Goal: Information Seeking & Learning: Learn about a topic

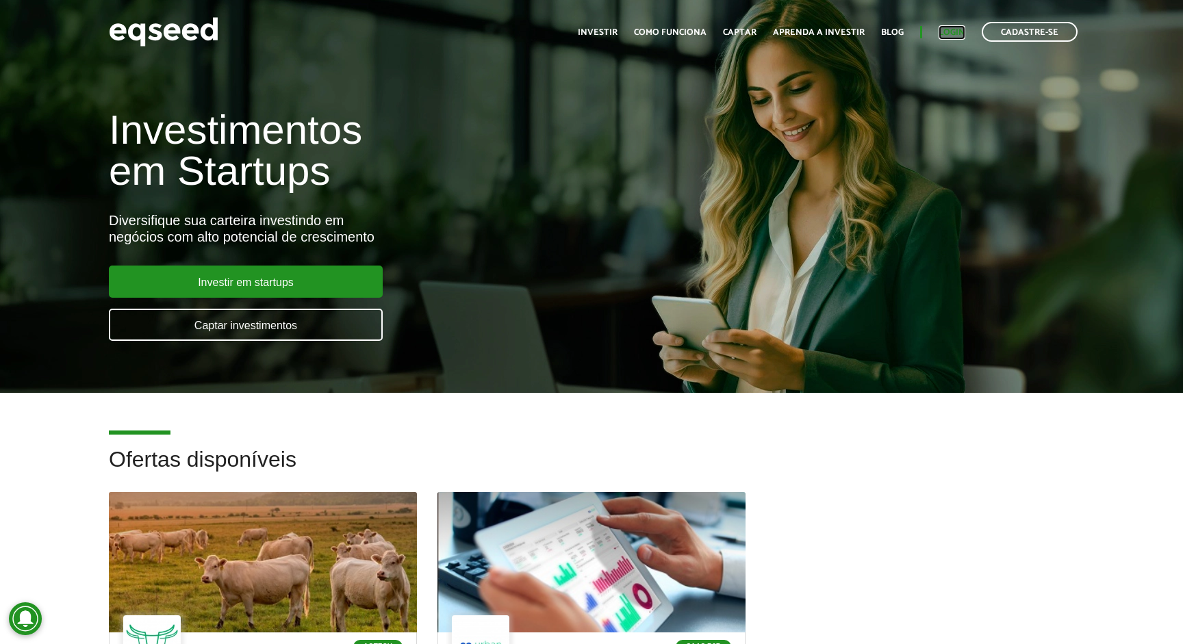
click at [957, 32] on link "Login" at bounding box center [952, 32] width 27 height 9
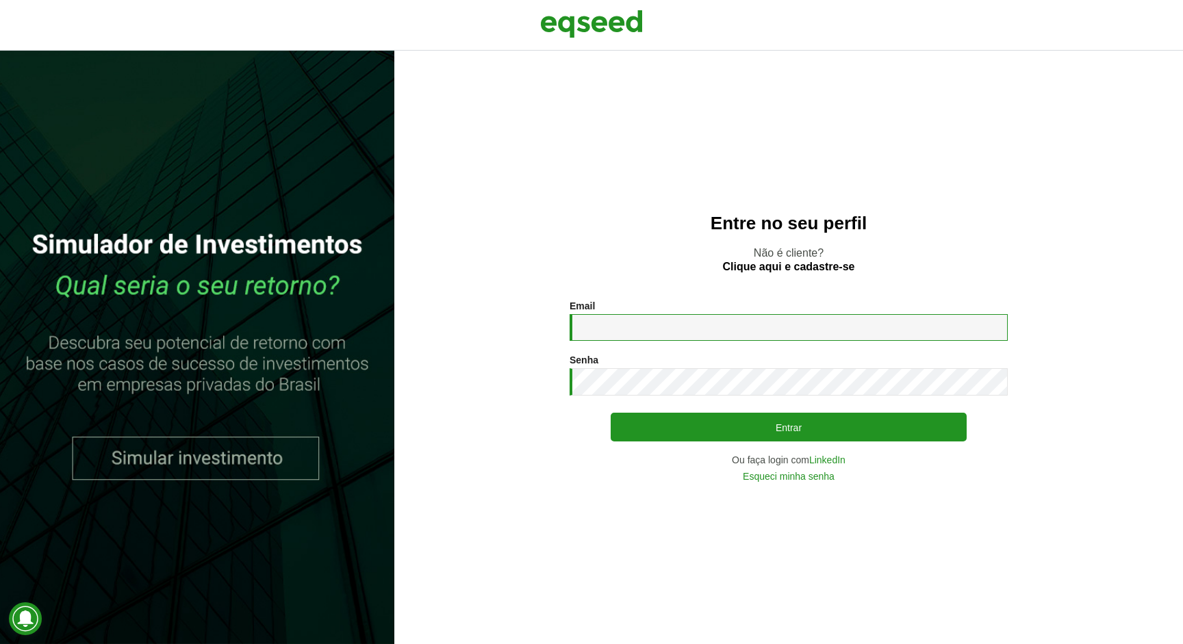
click at [720, 325] on input "Email *" at bounding box center [789, 327] width 438 height 27
type input "**********"
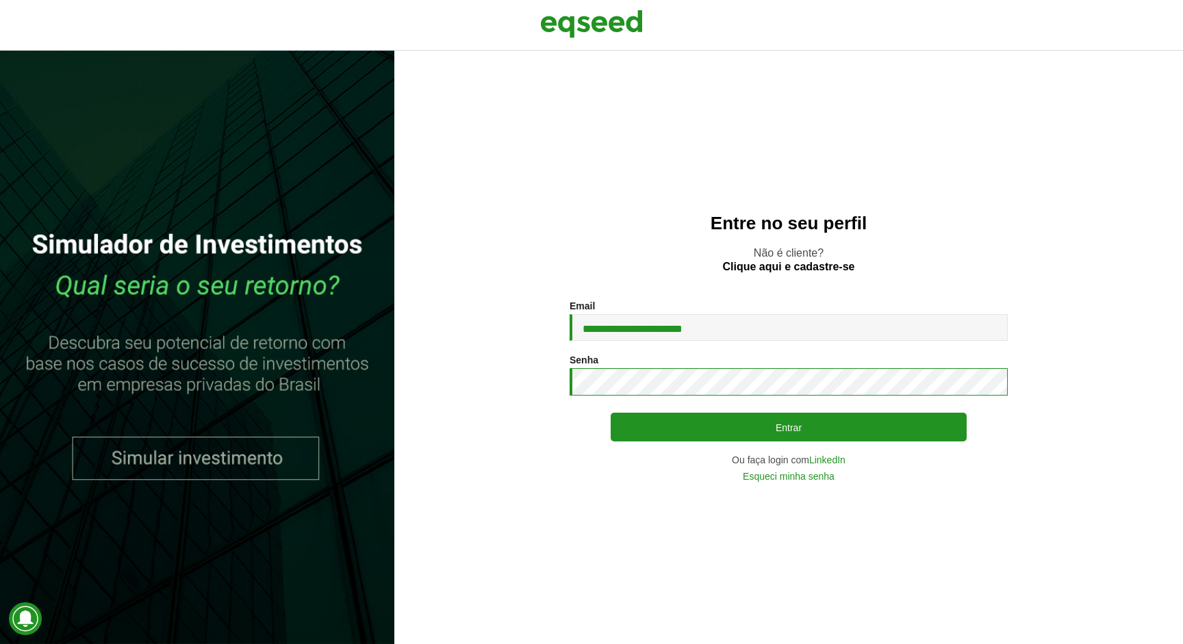
click at [611, 413] on button "Entrar" at bounding box center [789, 427] width 356 height 29
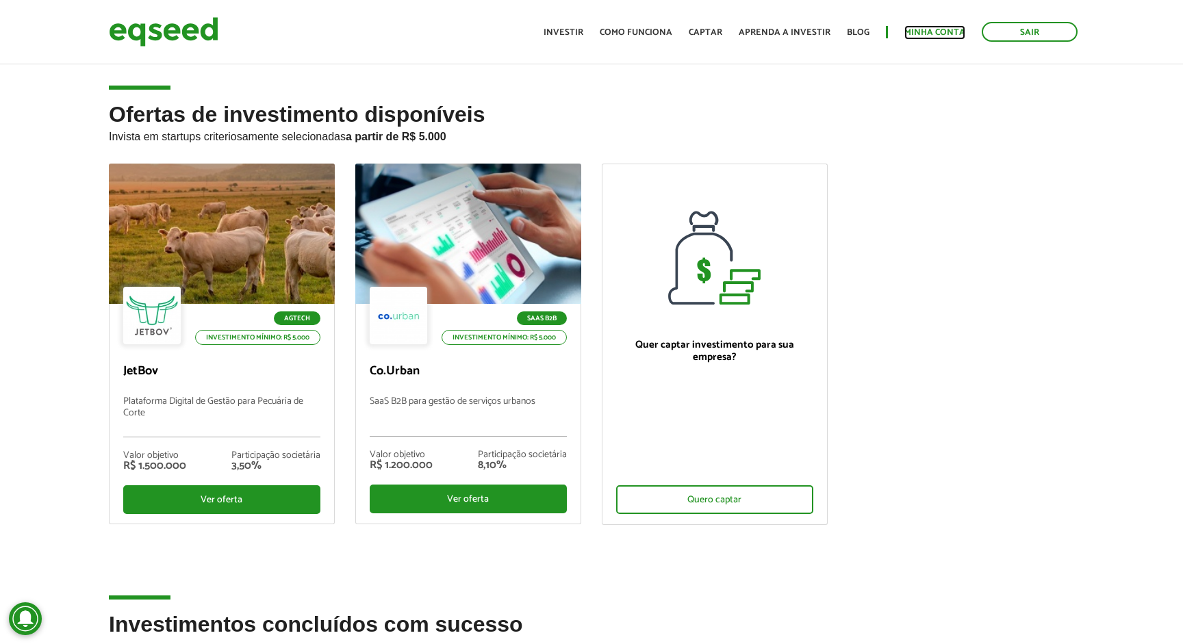
click at [923, 35] on link "Minha conta" at bounding box center [935, 32] width 61 height 9
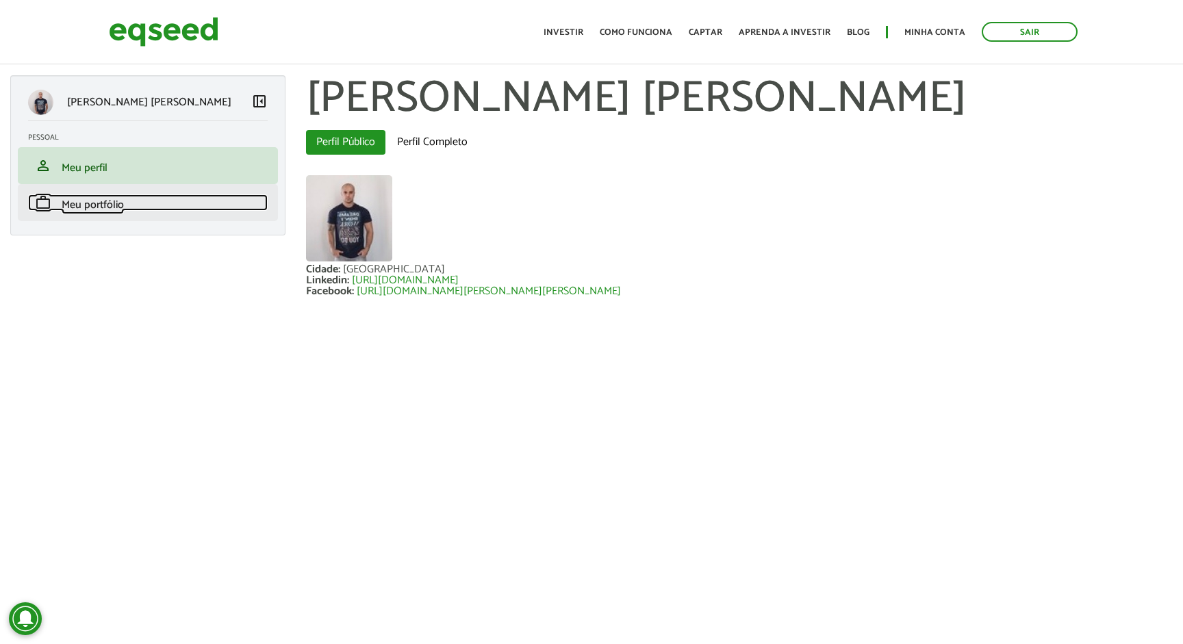
click at [119, 214] on span "Meu portfólio" at bounding box center [93, 205] width 62 height 18
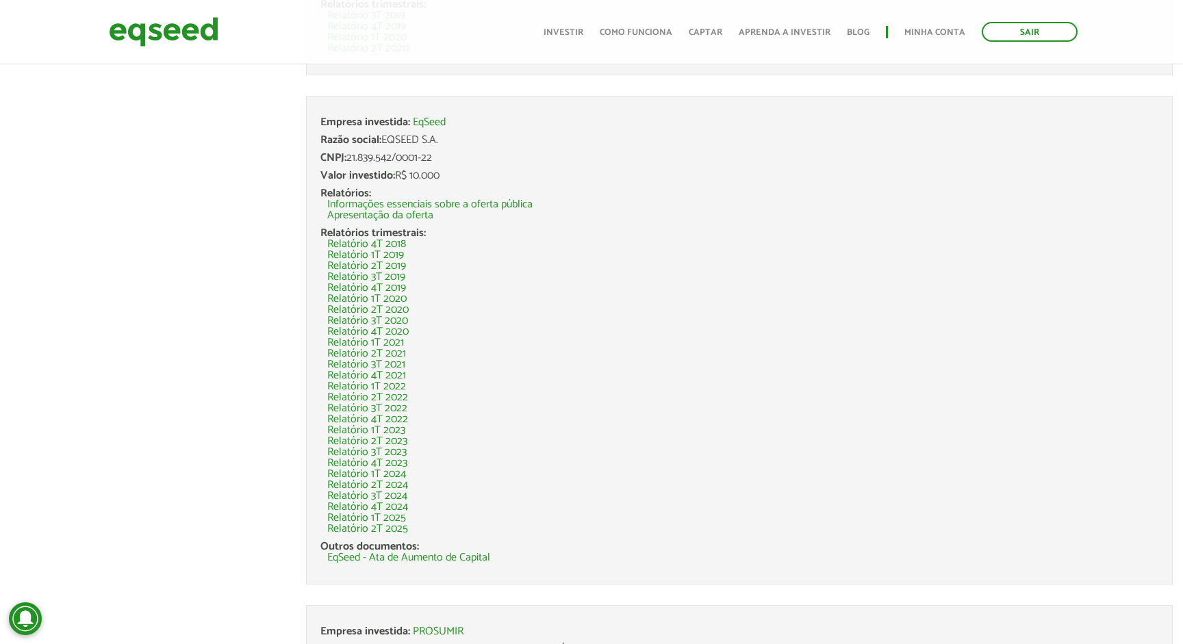
scroll to position [3770, 0]
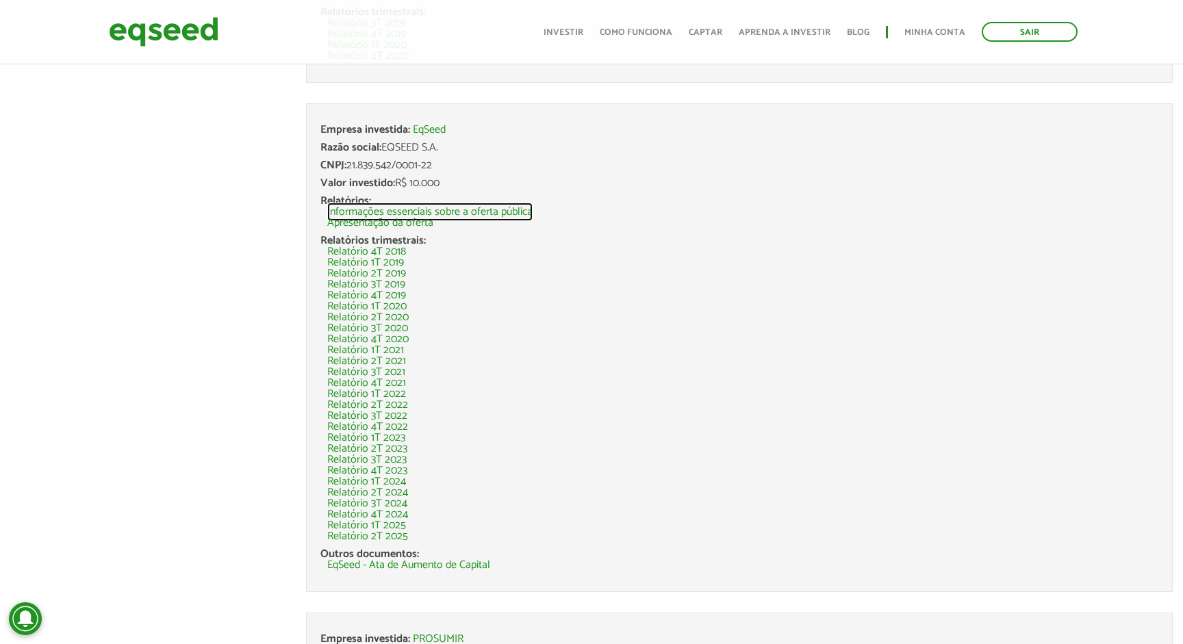
click at [457, 210] on link "Informações essenciais sobre a oferta pública" at bounding box center [429, 212] width 205 height 11
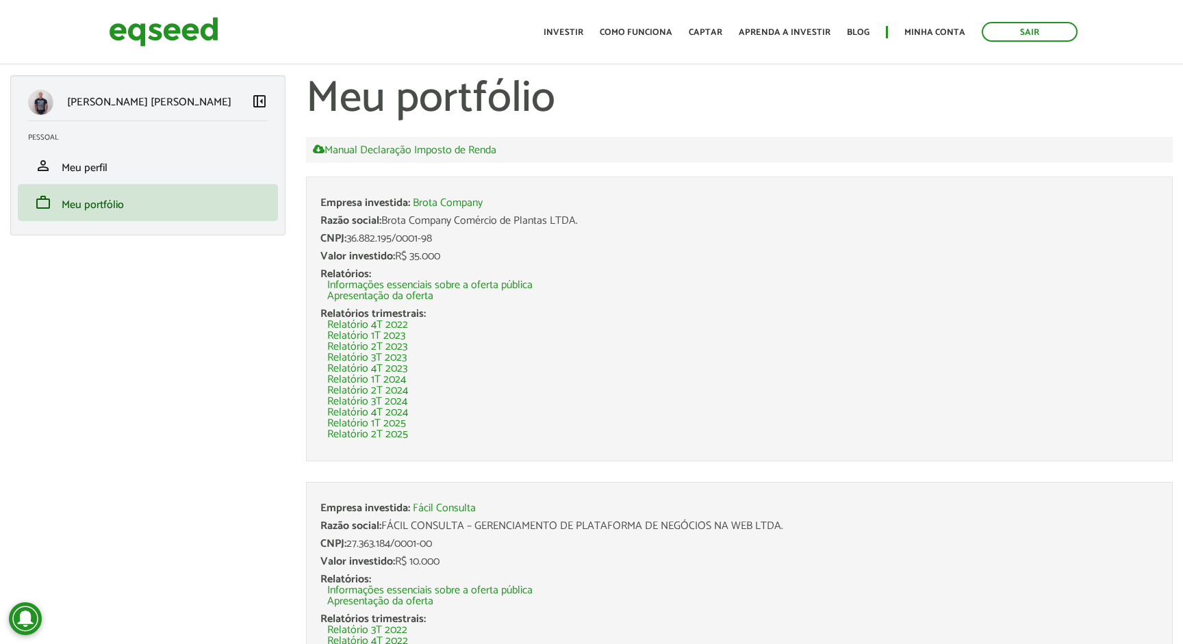
scroll to position [3773, 0]
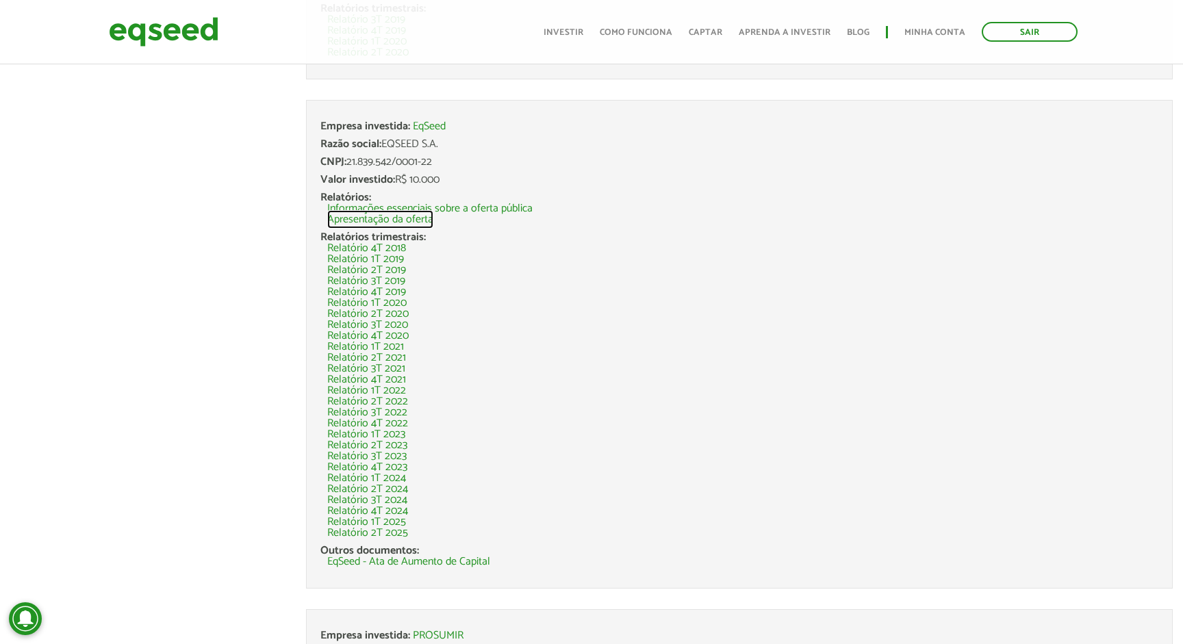
click at [402, 221] on link "Apresentação da oferta" at bounding box center [380, 219] width 106 height 11
click at [509, 203] on link "Informações essenciais sobre a oferta pública" at bounding box center [429, 208] width 205 height 11
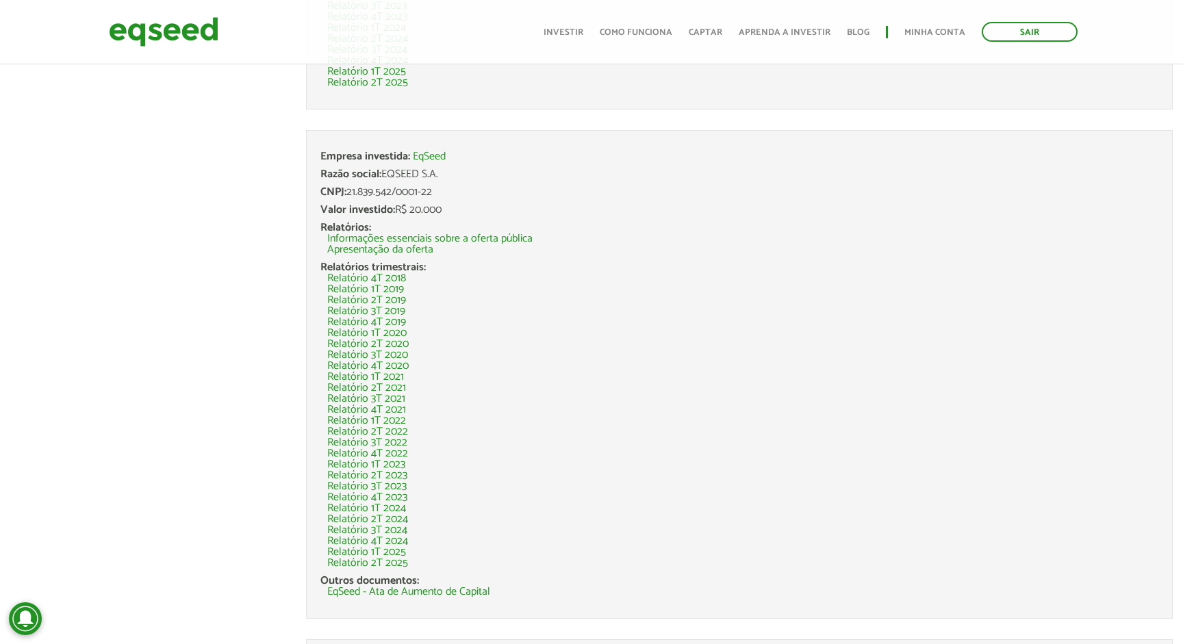
scroll to position [665, 0]
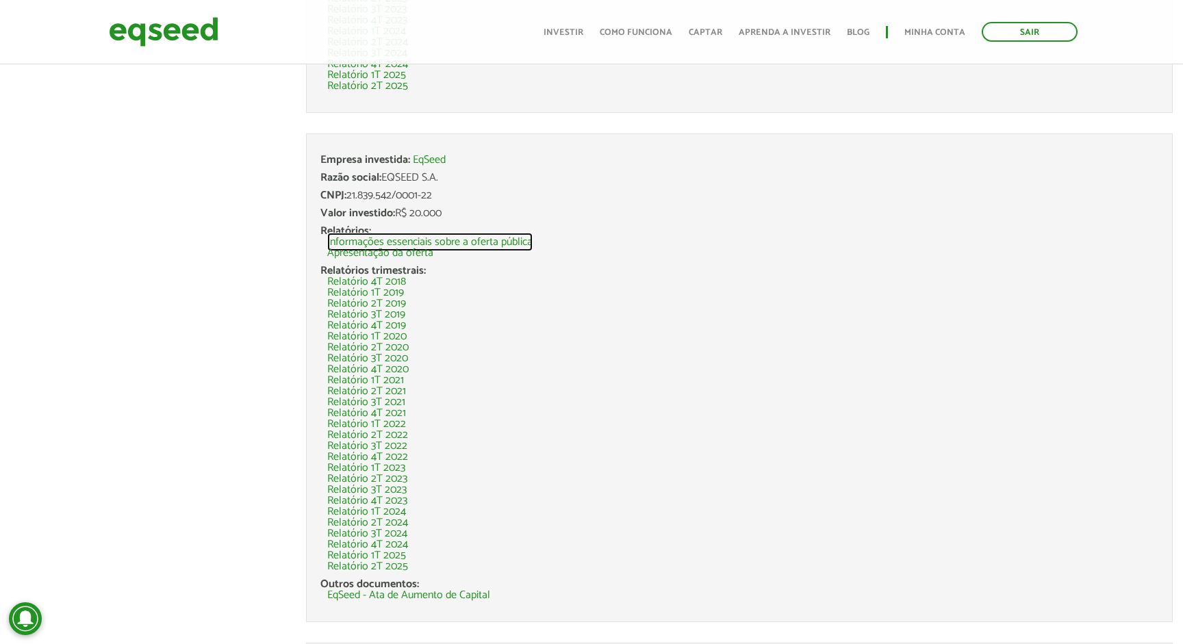
click at [518, 238] on link "Informações essenciais sobre a oferta pública" at bounding box center [429, 242] width 205 height 11
